Goal: Information Seeking & Learning: Learn about a topic

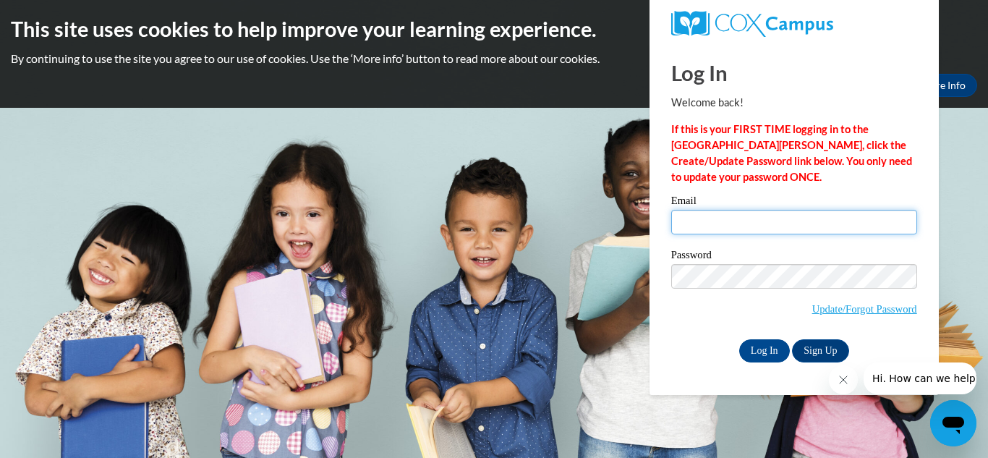
click at [845, 226] on input "Email" at bounding box center [794, 222] width 246 height 25
type input "[PERSON_NAME][EMAIL_ADDRESS][PERSON_NAME][DOMAIN_NAME]"
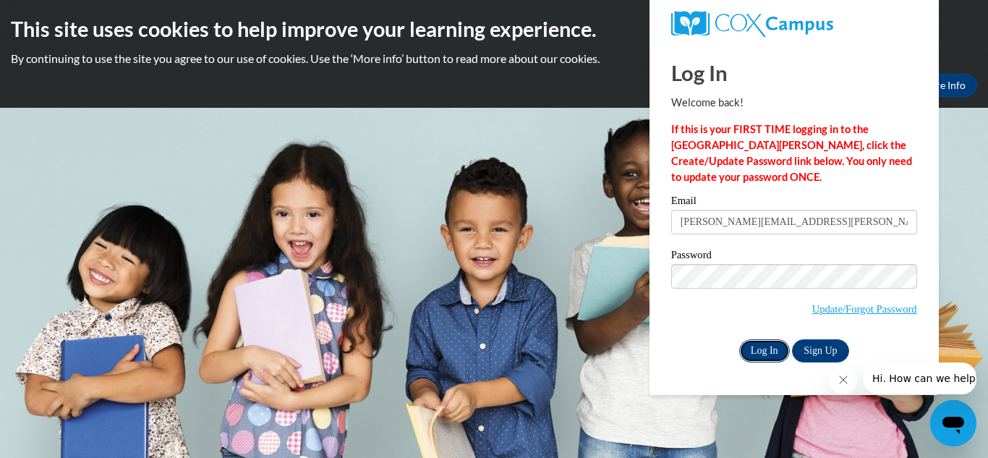
click at [772, 346] on input "Log In" at bounding box center [764, 350] width 51 height 23
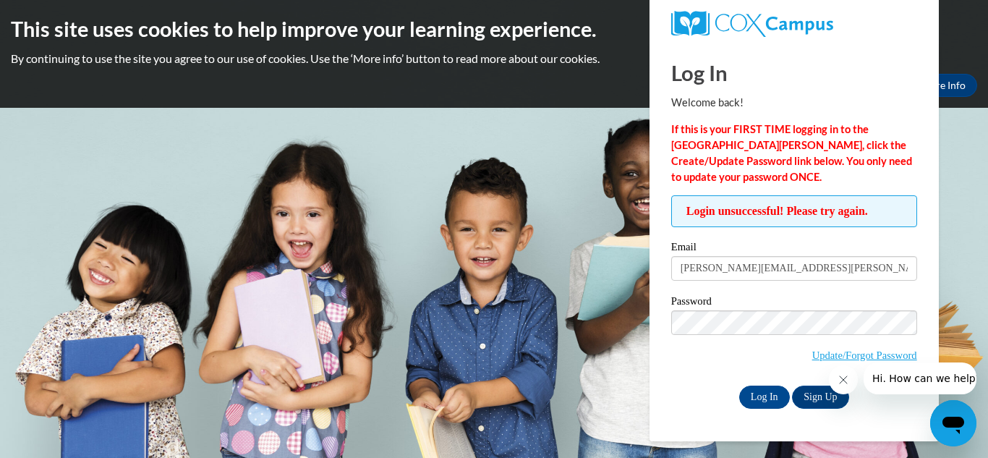
click at [739, 335] on span "Update/Forgot Password" at bounding box center [794, 340] width 246 height 60
click at [739, 385] on input "Log In" at bounding box center [764, 396] width 51 height 23
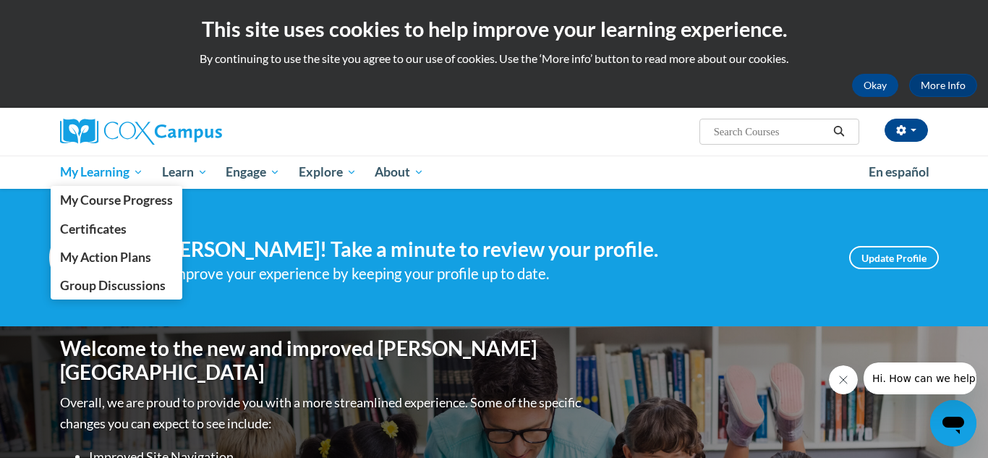
click at [103, 166] on span "My Learning" at bounding box center [101, 171] width 83 height 17
click at [116, 197] on span "My Course Progress" at bounding box center [116, 199] width 113 height 15
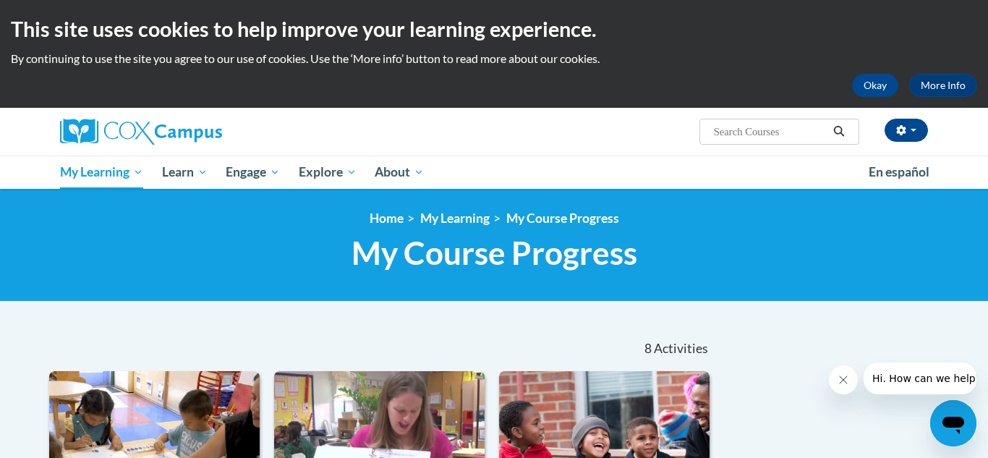
click at [748, 133] on input "Search..." at bounding box center [770, 131] width 116 height 17
type input "Trauma informed practice"
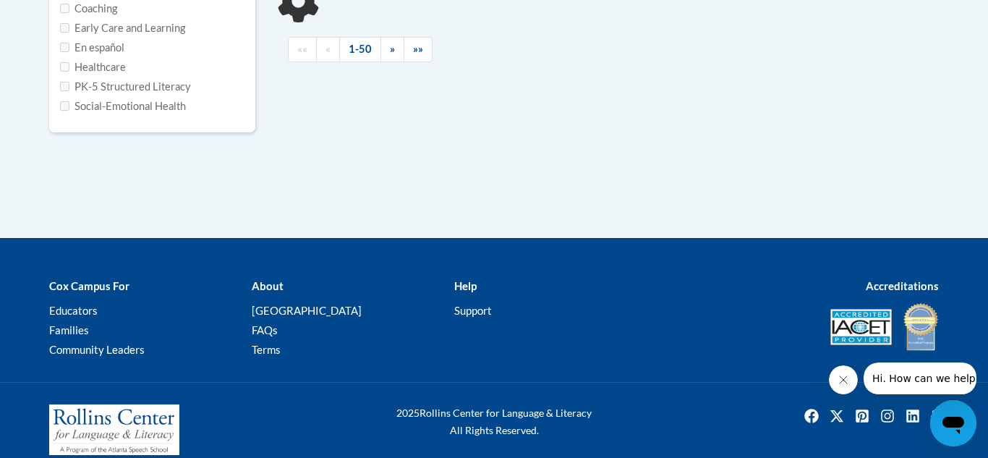
scroll to position [405, 0]
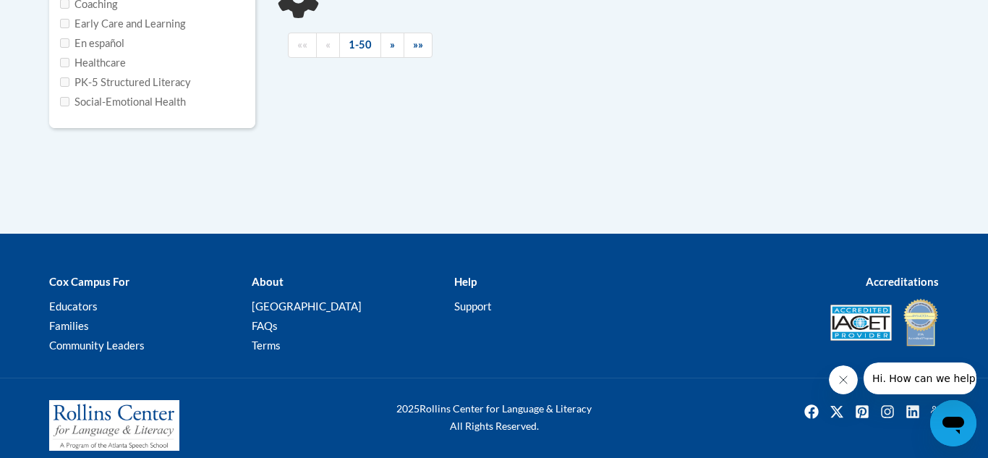
type input "Trauma informed practice"
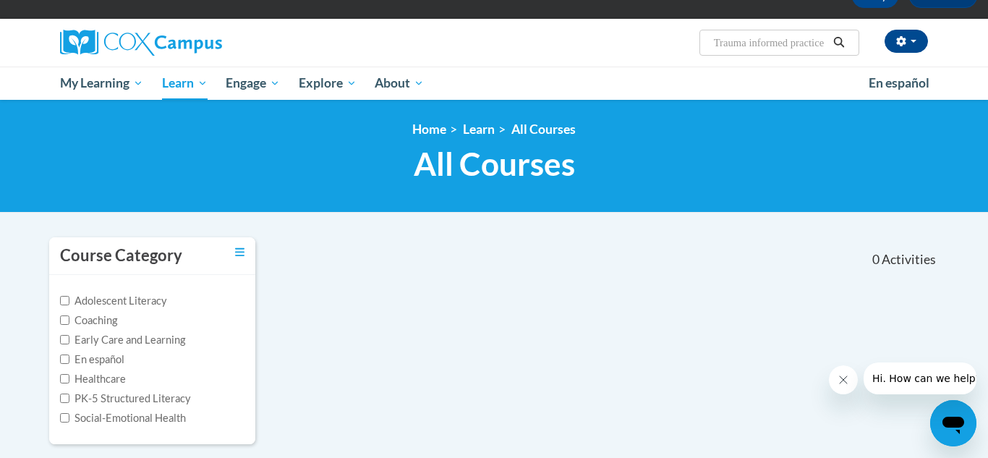
scroll to position [0, 0]
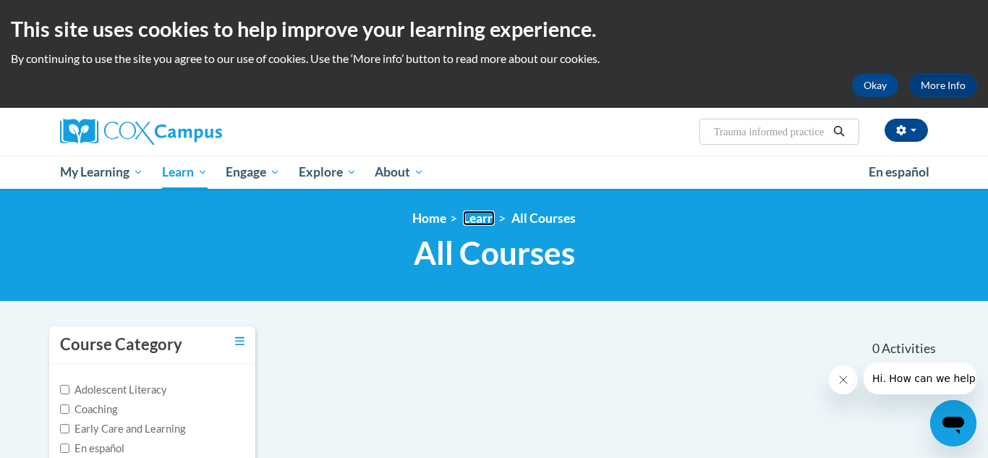
click at [490, 219] on link "Learn" at bounding box center [479, 217] width 32 height 15
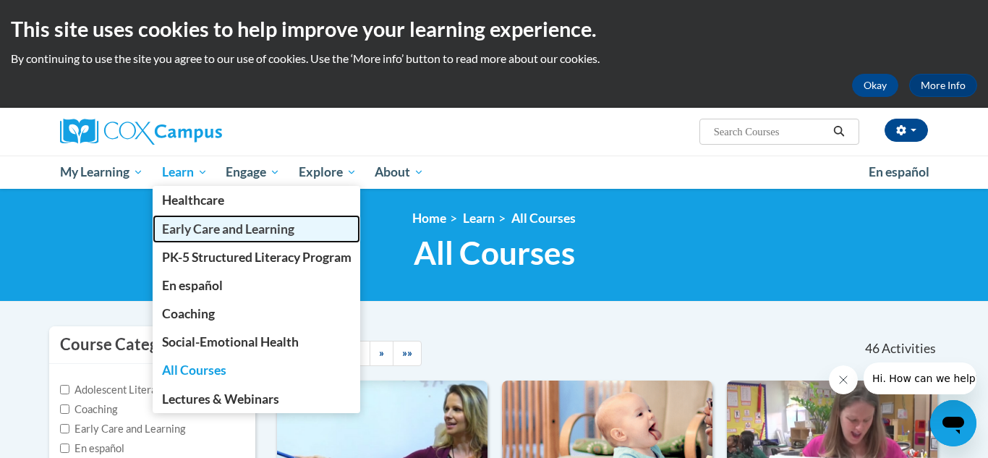
click at [248, 225] on span "Early Care and Learning" at bounding box center [228, 228] width 132 height 15
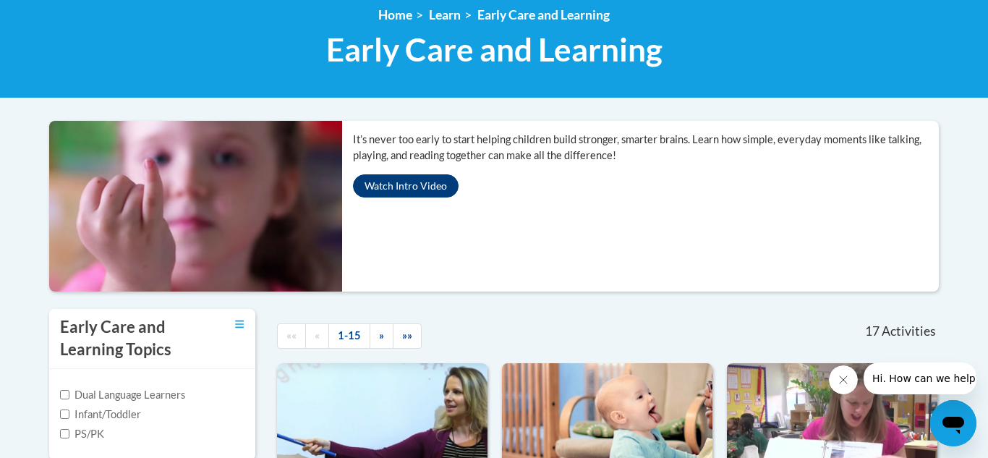
scroll to position [200, 0]
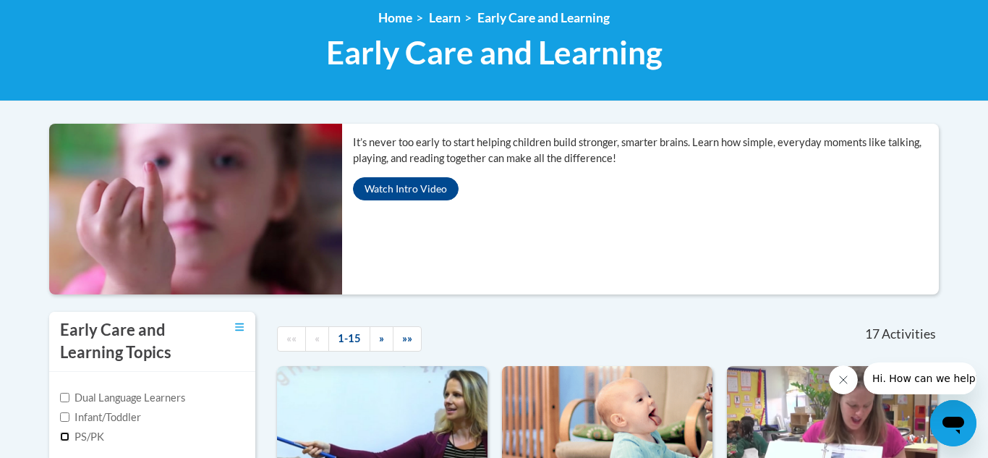
click at [63, 436] on input "PS/PK" at bounding box center [64, 436] width 9 height 9
checkbox input "true"
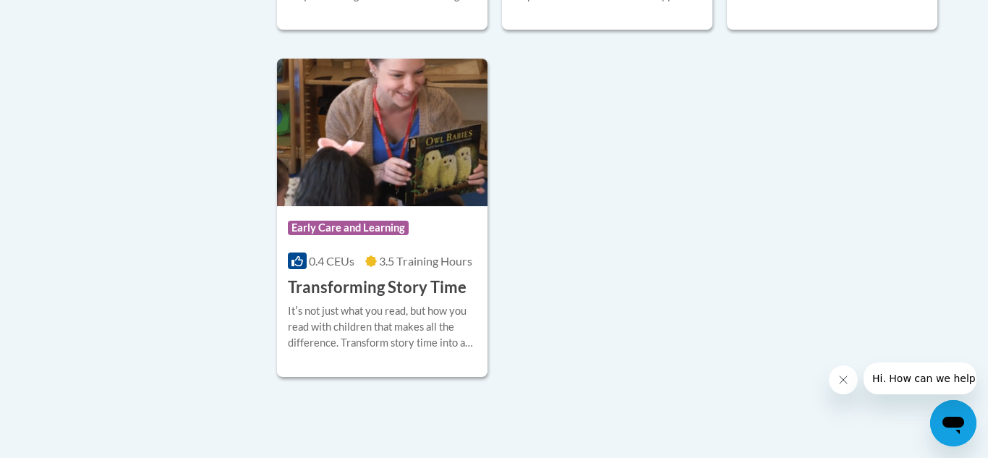
scroll to position [1675, 0]
